Goal: Book appointment/travel/reservation

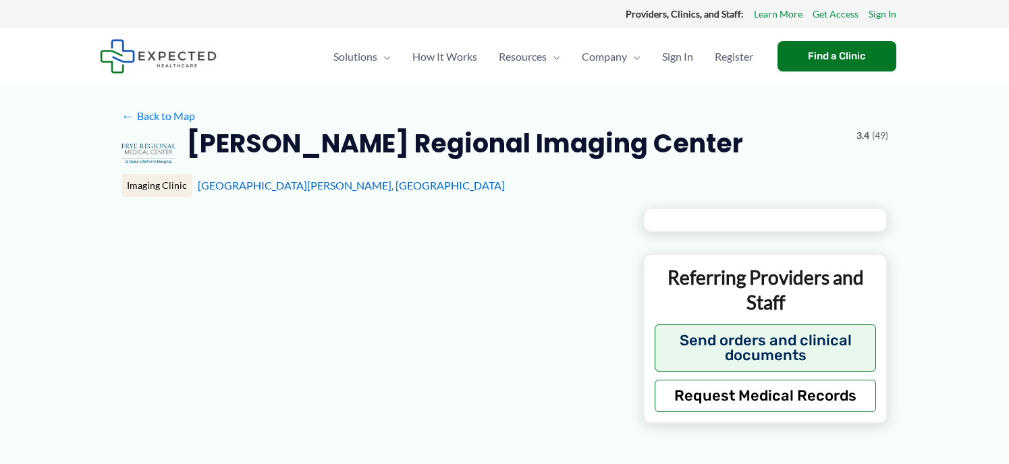
type input "**********"
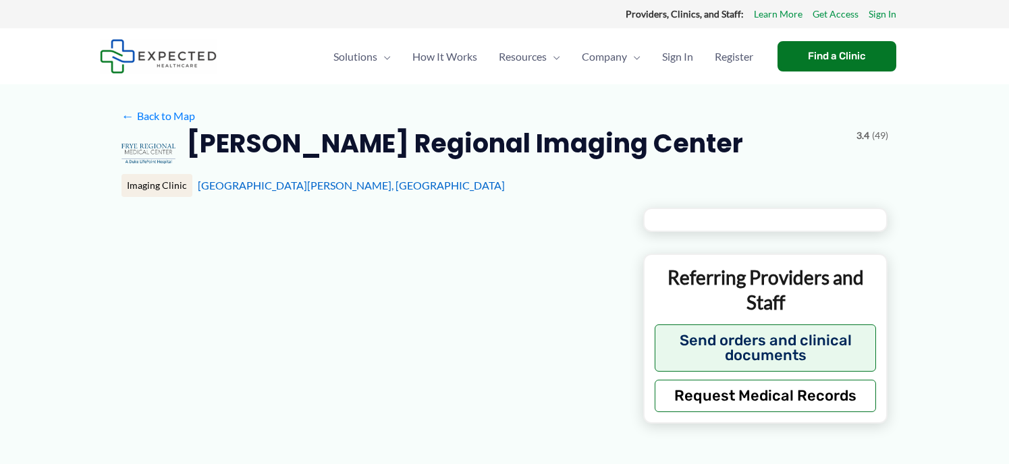
type input "**********"
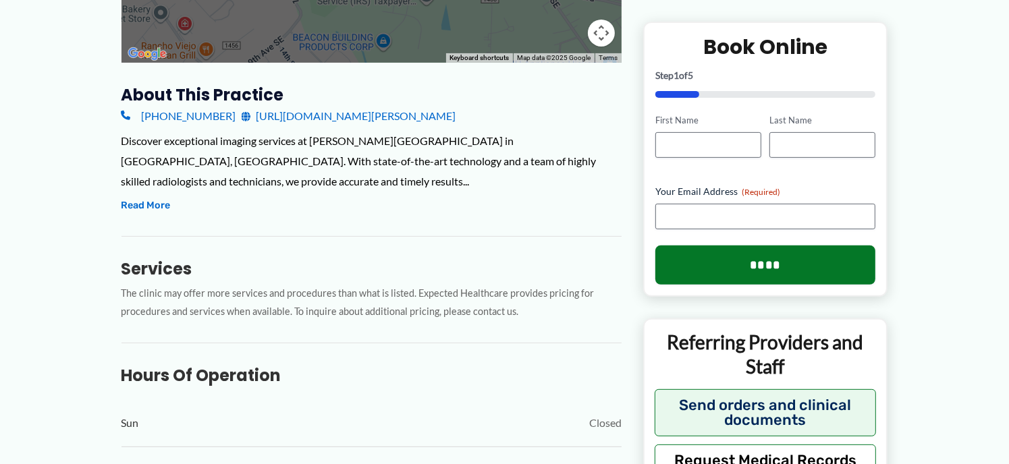
scroll to position [416, 0]
